Goal: Information Seeking & Learning: Understand process/instructions

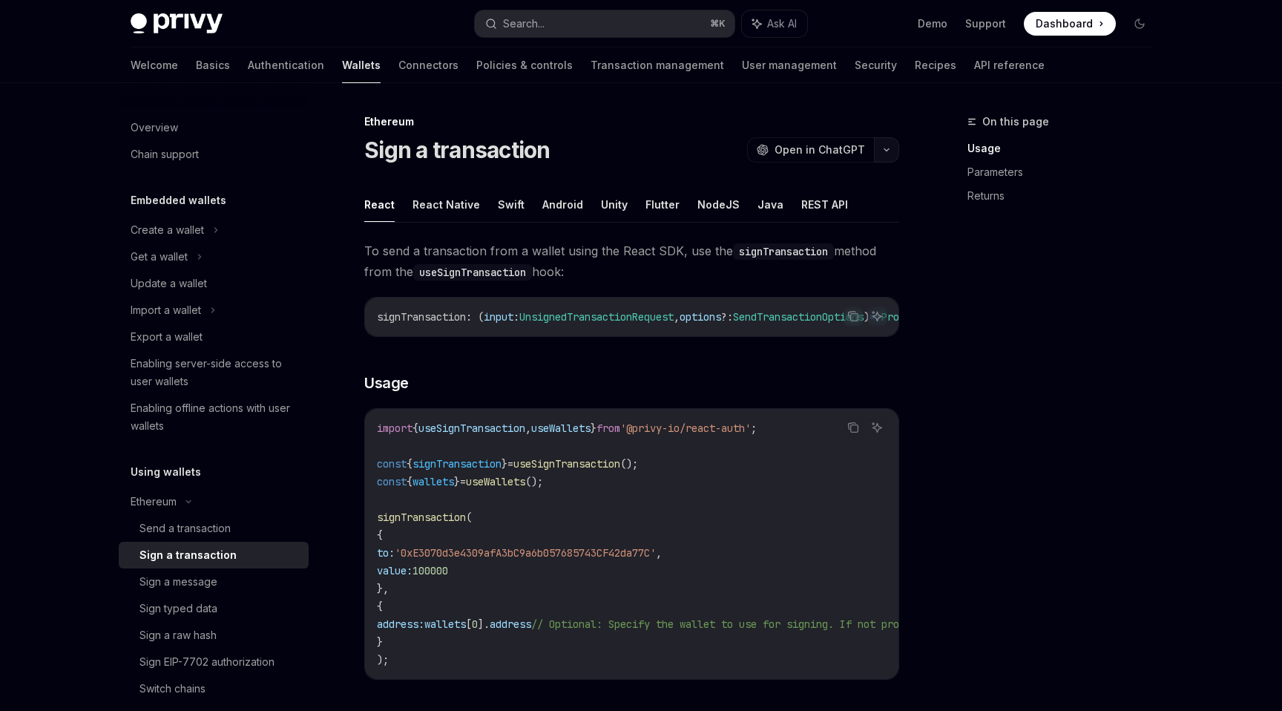
click at [881, 150] on icon "button" at bounding box center [887, 150] width 18 height 6
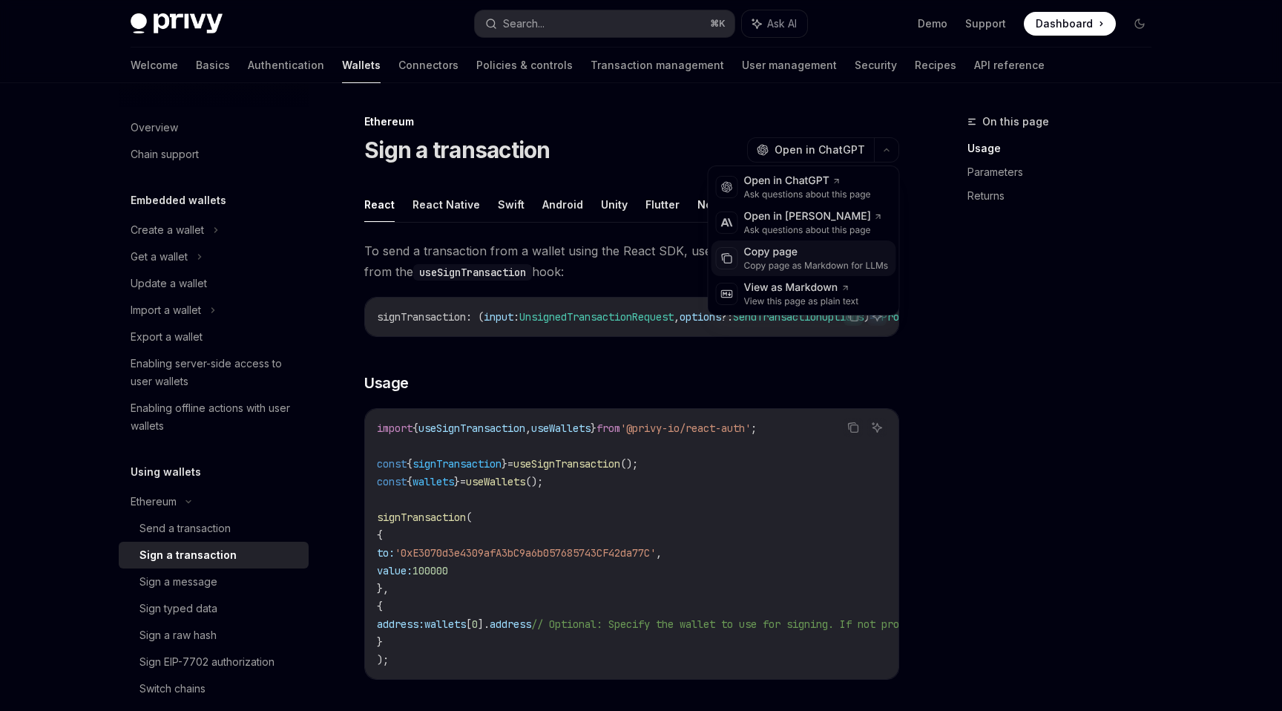
click at [800, 262] on div "Copy page as Markdown for LLMs" at bounding box center [816, 266] width 145 height 12
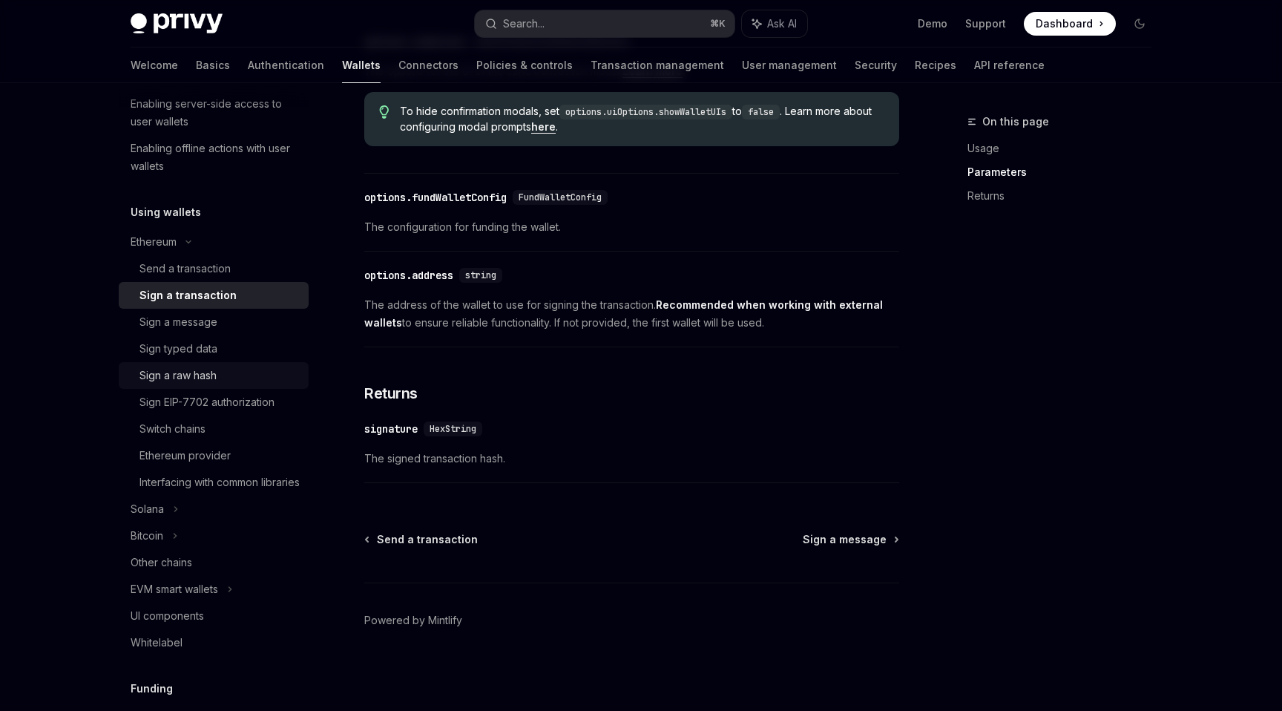
scroll to position [268, 0]
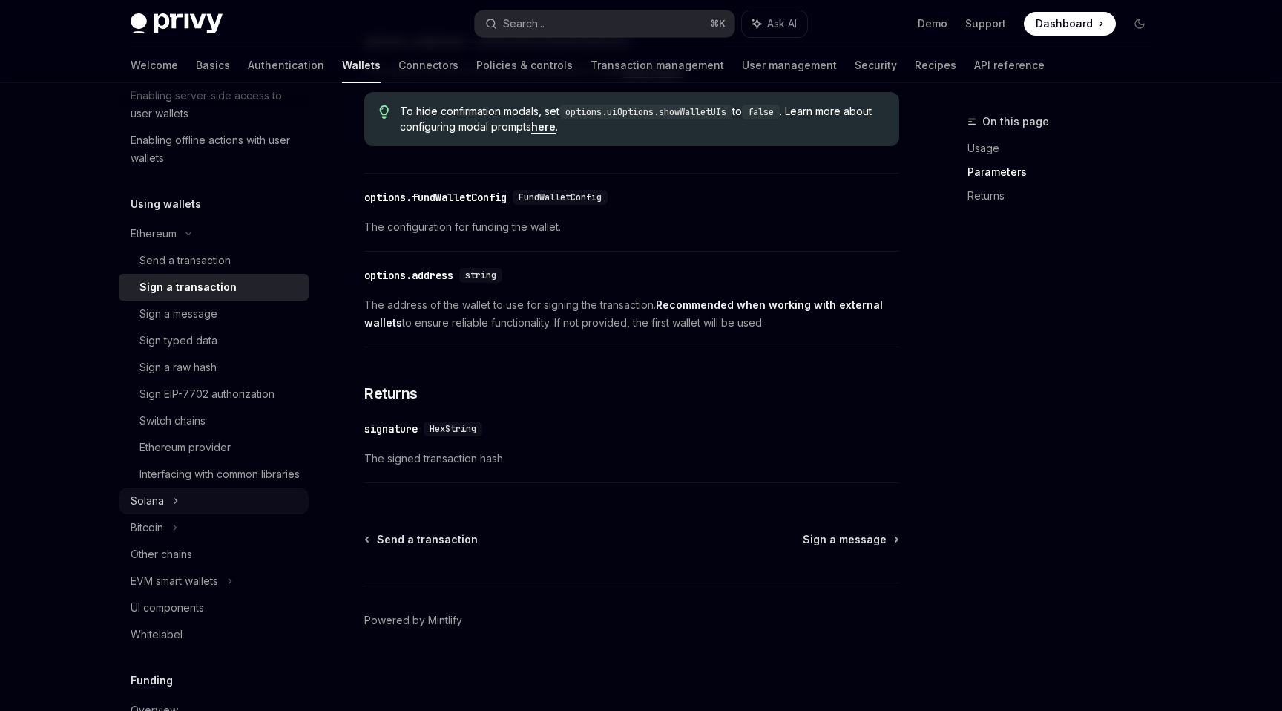
click at [223, 514] on div "Solana" at bounding box center [214, 500] width 190 height 27
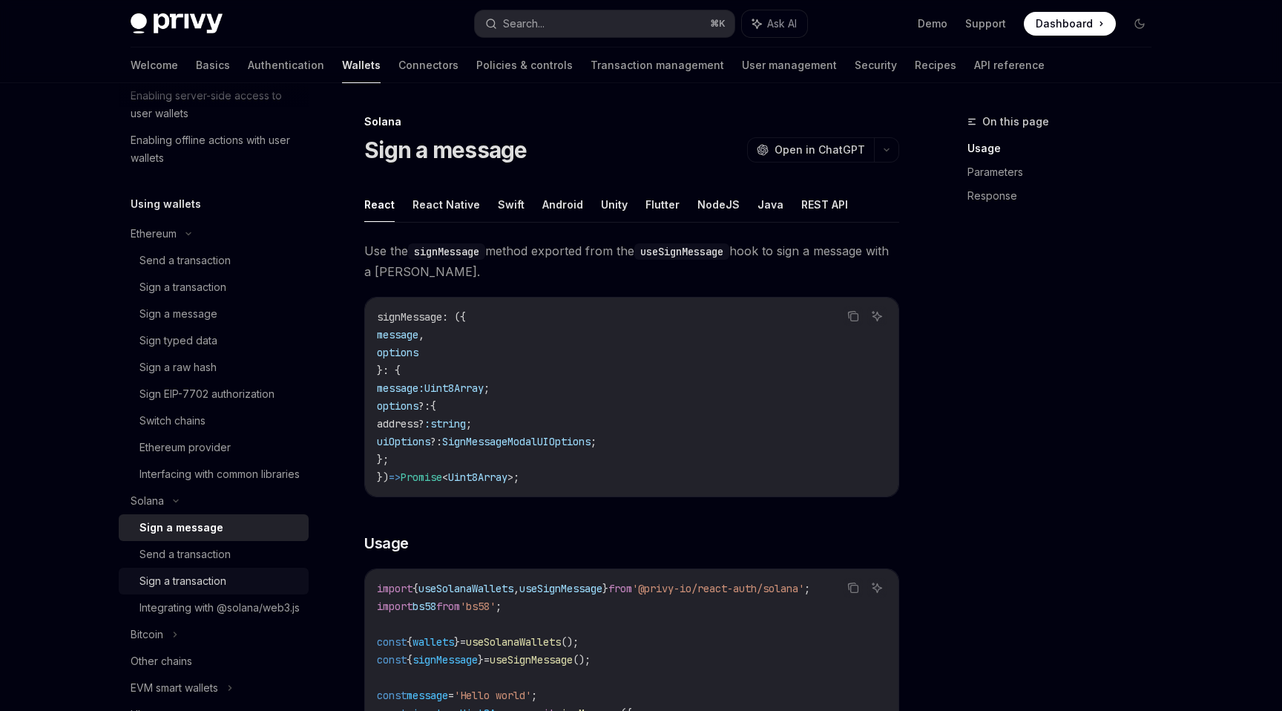
click at [243, 590] on div "Sign a transaction" at bounding box center [219, 581] width 160 height 18
type textarea "*"
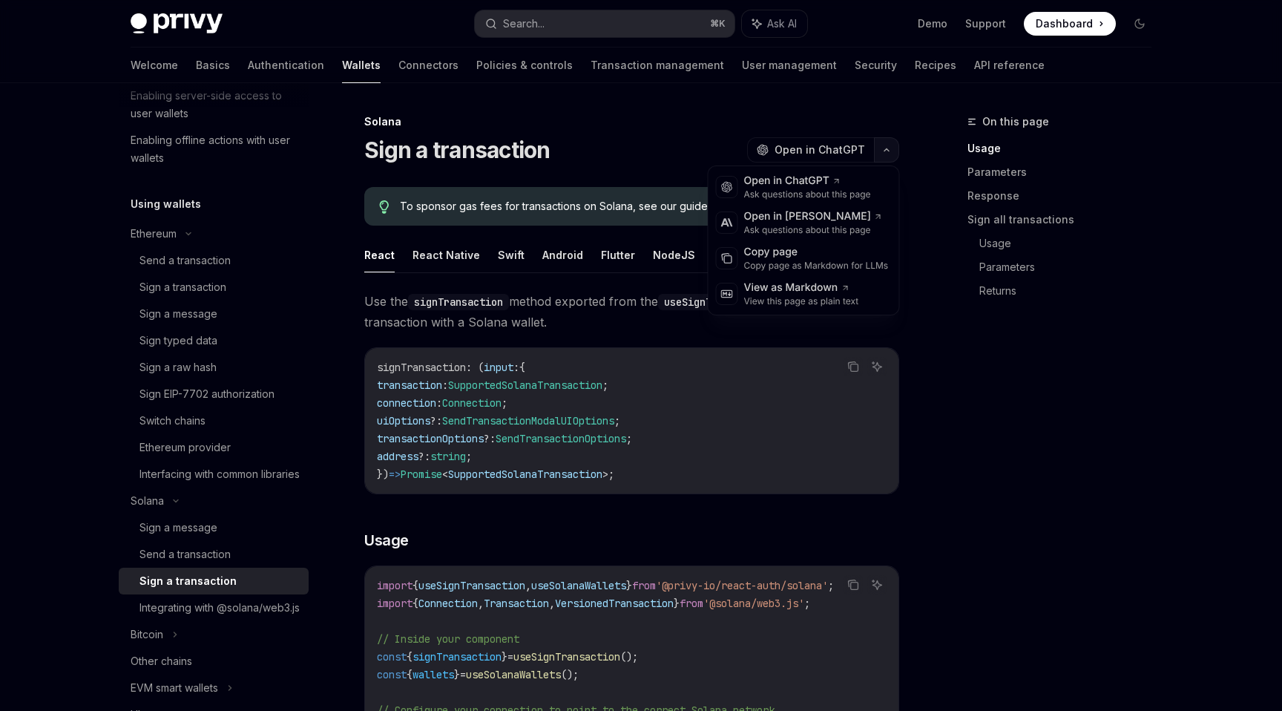
click at [892, 148] on icon "button" at bounding box center [887, 150] width 18 height 6
click at [804, 256] on div "Copy page" at bounding box center [816, 252] width 145 height 15
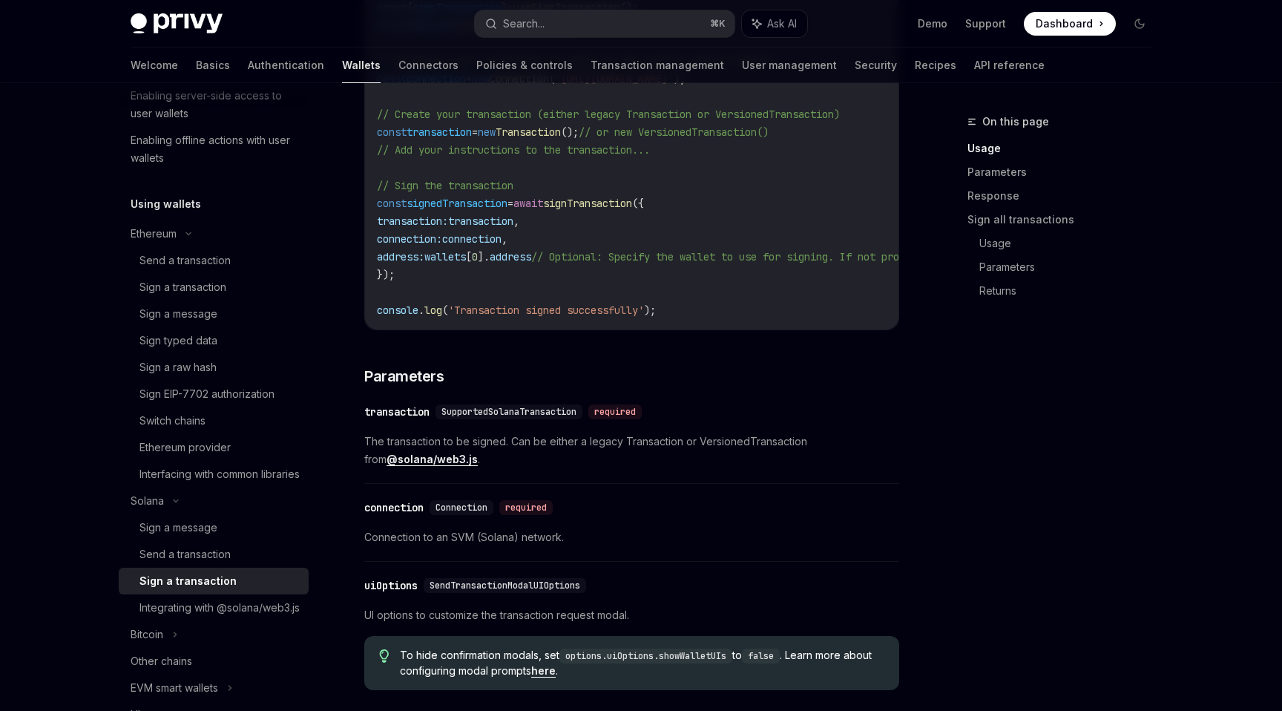
scroll to position [651, 0]
